Goal: Information Seeking & Learning: Compare options

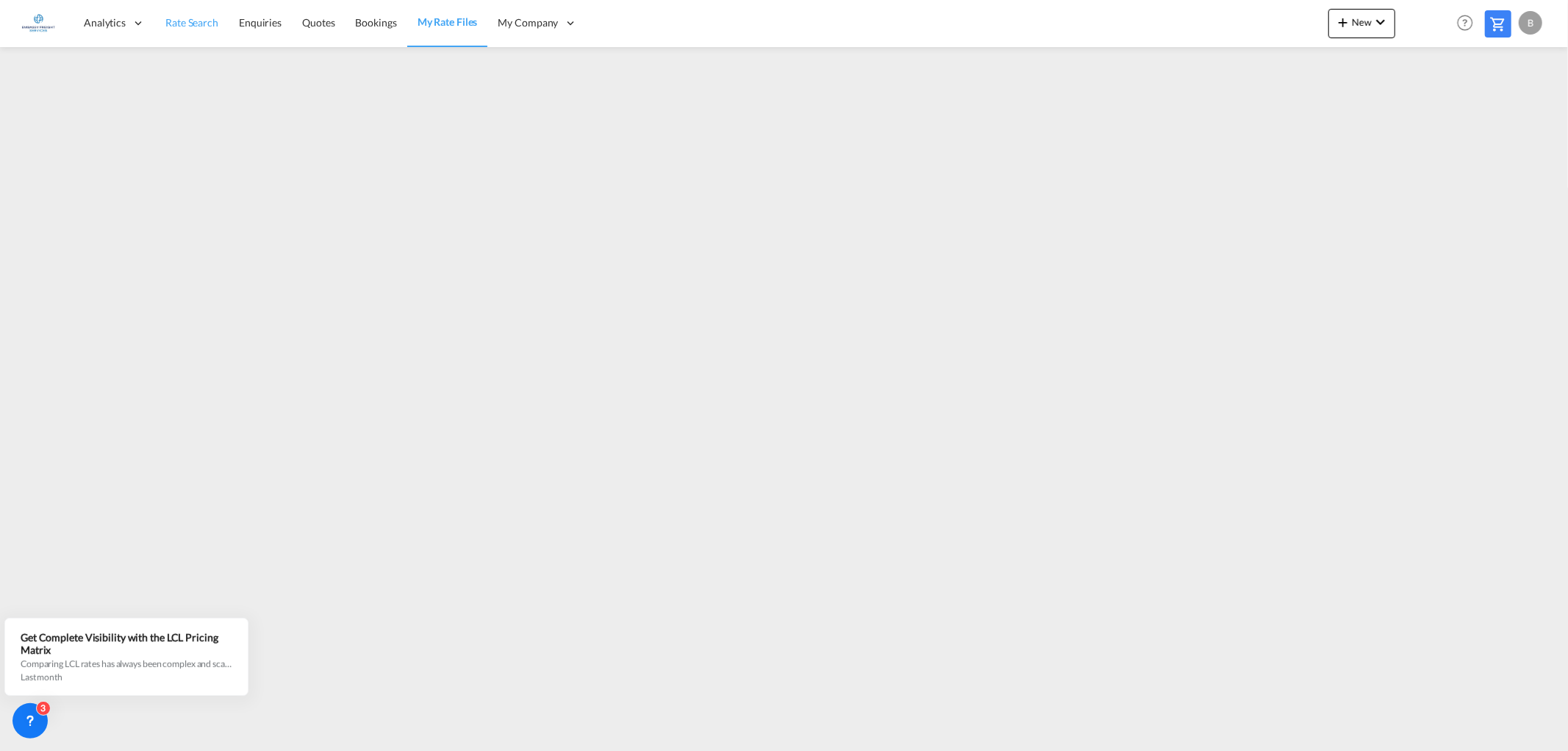
click at [173, 16] on span "Rate Search" at bounding box center [191, 23] width 53 height 15
click at [1384, 21] on md-icon "icon-chevron-down" at bounding box center [1381, 22] width 18 height 18
click at [1430, 108] on span "Ratesheet" at bounding box center [1422, 110] width 16 height 30
click at [172, 21] on span "Rate Search" at bounding box center [191, 22] width 53 height 13
